Goal: Contribute content: Add original content to the website for others to see

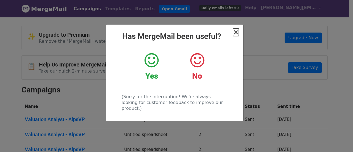
click at [238, 33] on span "×" at bounding box center [236, 32] width 6 height 8
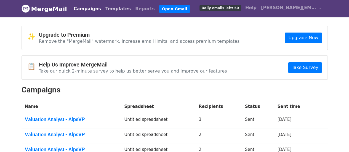
click at [105, 5] on link "Templates" at bounding box center [118, 8] width 30 height 11
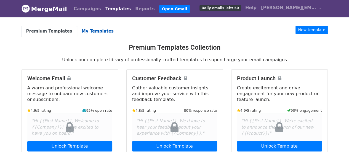
click at [89, 27] on link "My Templates" at bounding box center [97, 31] width 41 height 11
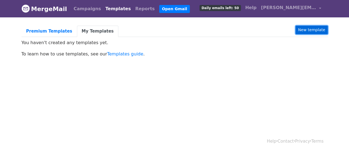
click at [312, 30] on link "New template" at bounding box center [312, 30] width 32 height 9
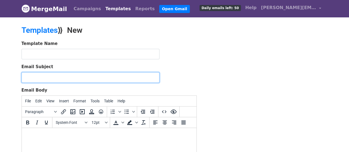
click at [44, 79] on input "Email Subject" at bounding box center [91, 77] width 138 height 10
paste input "Valuation Analyst - AlpsVP"
type input "Valuation Analyst - AlpsVP"
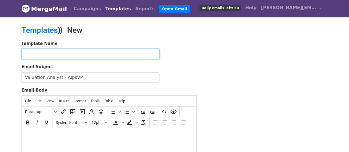
click at [42, 53] on input "text" at bounding box center [91, 54] width 138 height 10
type input "CA Fresher- Recruitment"
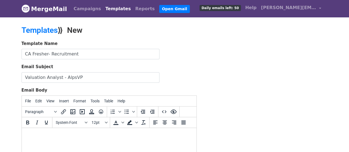
click at [46, 137] on body at bounding box center [109, 135] width 166 height 6
paste body
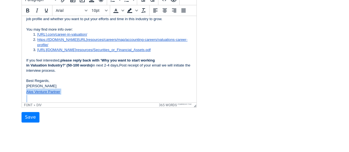
scroll to position [54, 0]
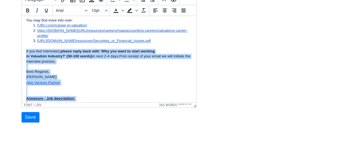
drag, startPoint x: 147, startPoint y: 96, endPoint x: 25, endPoint y: 56, distance: 128.7
click at [25, 56] on html "Dear {{Name}} , Greetings of the day, I am Pragati Gupta from Alps Venture Part…" at bounding box center [109, 109] width 175 height 294
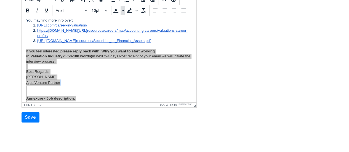
click at [121, 12] on span "Text color" at bounding box center [123, 10] width 4 height 9
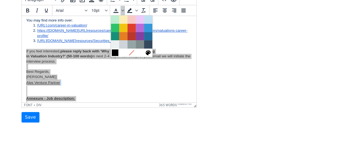
click at [116, 52] on div at bounding box center [115, 52] width 7 height 7
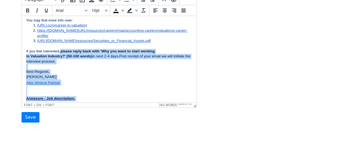
scroll to position [92, 0]
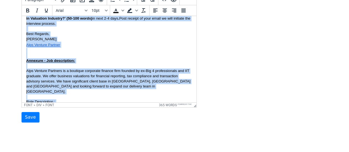
click at [140, 63] on div "Annexure - Job description:" at bounding box center [109, 60] width 166 height 5
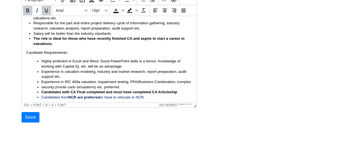
scroll to position [212, 0]
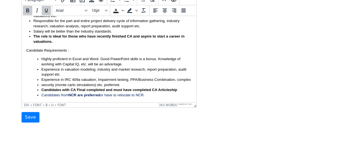
drag, startPoint x: 195, startPoint y: 61, endPoint x: 213, endPoint y: 124, distance: 65.2
drag, startPoint x: 153, startPoint y: 95, endPoint x: 150, endPoint y: 101, distance: 7.2
click at [124, 12] on span "Text color" at bounding box center [123, 10] width 4 height 9
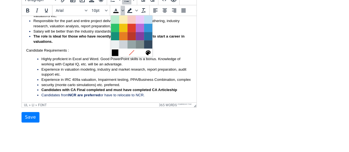
click at [115, 53] on div at bounding box center [115, 52] width 7 height 7
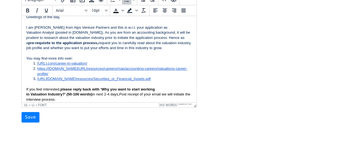
scroll to position [0, 0]
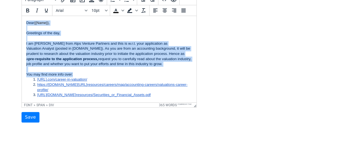
drag, startPoint x: 75, startPoint y: 78, endPoint x: 25, endPoint y: 23, distance: 74.1
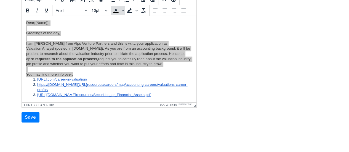
click at [114, 9] on icon "Text color" at bounding box center [116, 10] width 7 height 7
click at [121, 10] on span "Text color" at bounding box center [123, 10] width 4 height 9
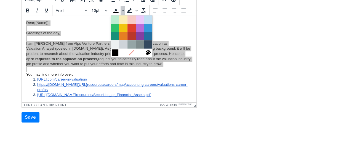
click at [115, 52] on div at bounding box center [115, 52] width 7 height 7
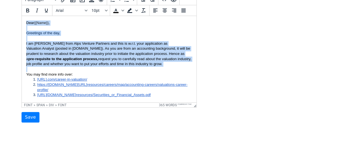
click at [151, 77] on div "You may find more info over:" at bounding box center [109, 74] width 166 height 5
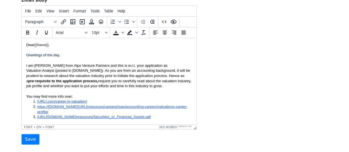
scroll to position [90, 0]
click at [26, 140] on input "Save" at bounding box center [31, 139] width 18 height 10
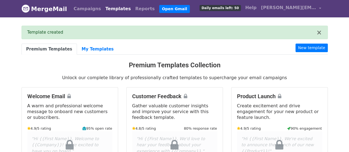
click at [94, 47] on link "My Templates" at bounding box center [97, 49] width 41 height 11
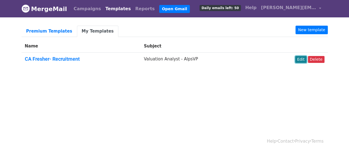
click at [302, 59] on link "Edit" at bounding box center [300, 59] width 11 height 7
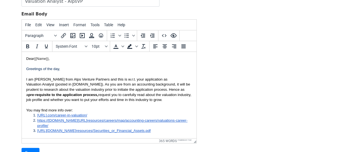
scroll to position [77, 0]
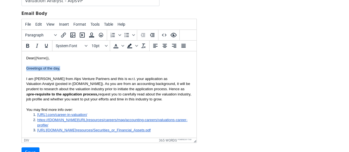
drag, startPoint x: 64, startPoint y: 68, endPoint x: 23, endPoint y: 67, distance: 40.6
click at [123, 45] on icon "Text color" at bounding box center [122, 45] width 3 height 3
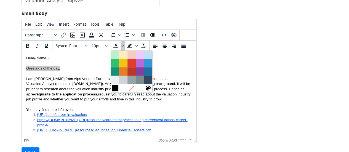
click at [116, 87] on div at bounding box center [115, 88] width 7 height 7
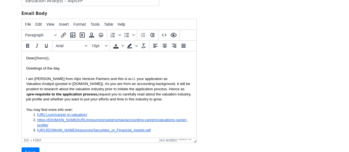
click at [161, 88] on font "I am Pragati Gupta from Alps Venture Partners and this is w.r.t. your applicati…" at bounding box center [108, 89] width 165 height 25
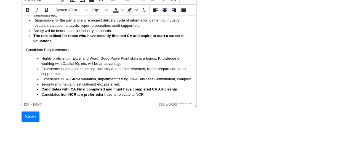
scroll to position [115, 0]
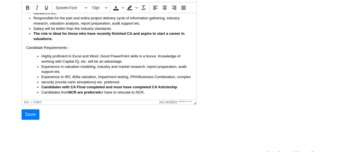
drag, startPoint x: 27, startPoint y: 20, endPoint x: 177, endPoint y: 99, distance: 169.6
click at [183, 7] on icon "Justify" at bounding box center [183, 8] width 4 height 4
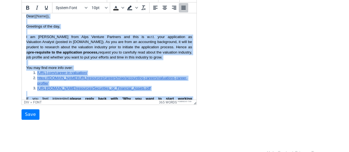
scroll to position [0, 0]
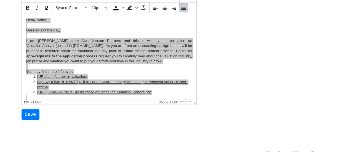
click at [239, 45] on div "Template Name CA Fresher- Recruitment Email Subject Valuation Analyst - AlpsVP …" at bounding box center [174, 23] width 315 height 194
click at [85, 7] on icon "Fonts" at bounding box center [86, 7] width 3 height 3
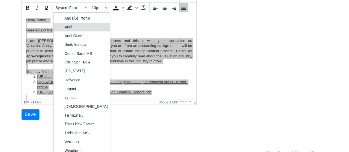
click at [66, 28] on div "Arial" at bounding box center [86, 27] width 43 height 7
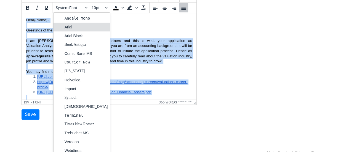
scroll to position [4, 0]
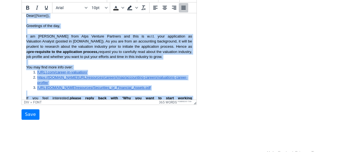
click at [99, 45] on font "I am Pragati Gupta from Alps Venture Partners and this is w.r.t. your applicati…" at bounding box center [109, 46] width 166 height 25
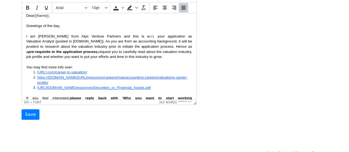
scroll to position [214, 0]
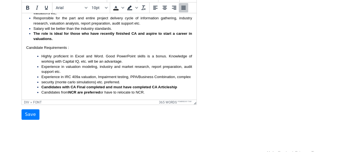
drag, startPoint x: 195, startPoint y: 38, endPoint x: 214, endPoint y: 112, distance: 76.5
click at [32, 116] on input "Save" at bounding box center [31, 114] width 18 height 10
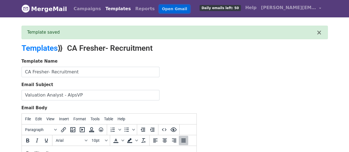
click at [160, 8] on link "Open Gmail" at bounding box center [174, 9] width 31 height 8
